Goal: Information Seeking & Learning: Learn about a topic

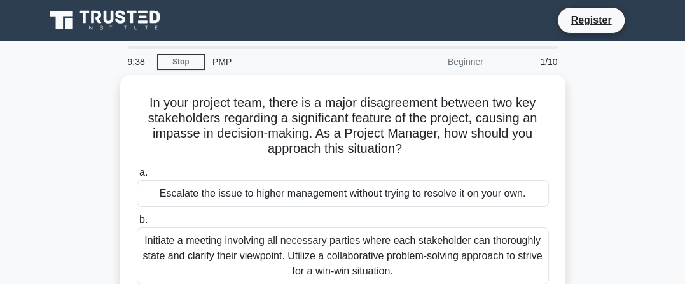
click at [215, 61] on div "PMP" at bounding box center [292, 61] width 175 height 25
click at [221, 66] on div "PMP" at bounding box center [292, 61] width 175 height 25
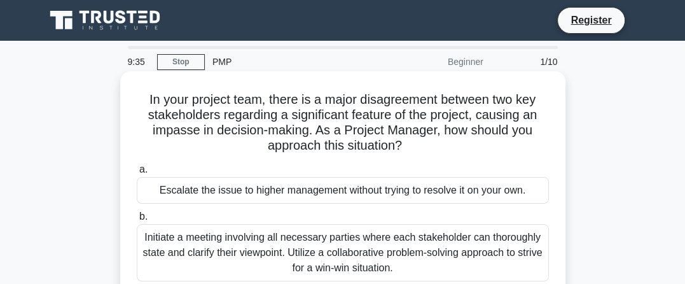
click at [306, 88] on div "In your project team, there is a major disagreement between two key stakeholder…" at bounding box center [342, 232] width 435 height 312
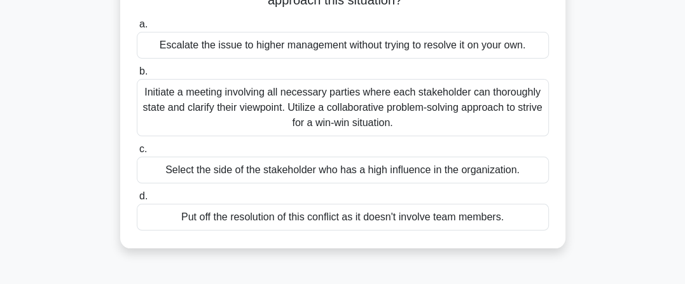
scroll to position [169, 0]
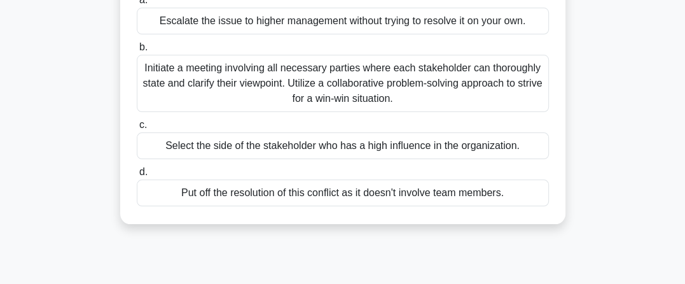
click at [141, 127] on span "c." at bounding box center [143, 124] width 8 height 11
click at [137, 127] on input "c. Select the side of the stakeholder who has a high influence in the organizat…" at bounding box center [137, 125] width 0 height 8
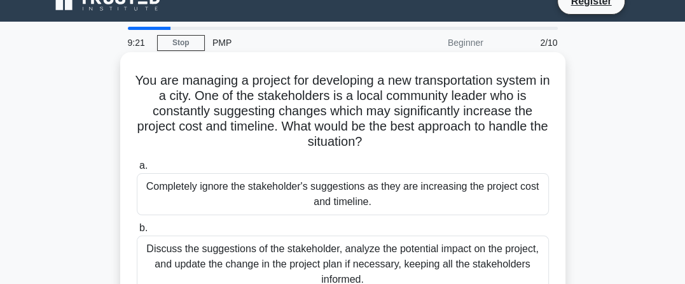
scroll to position [0, 0]
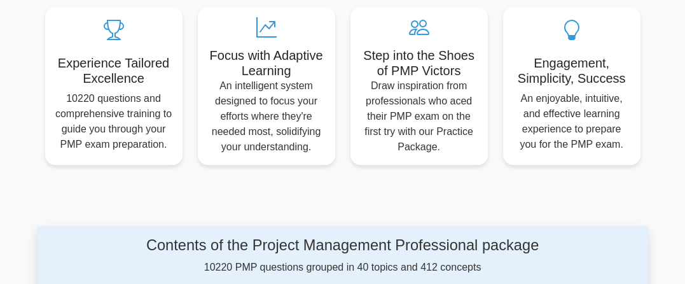
scroll to position [544, 0]
